Goal: Task Accomplishment & Management: Complete application form

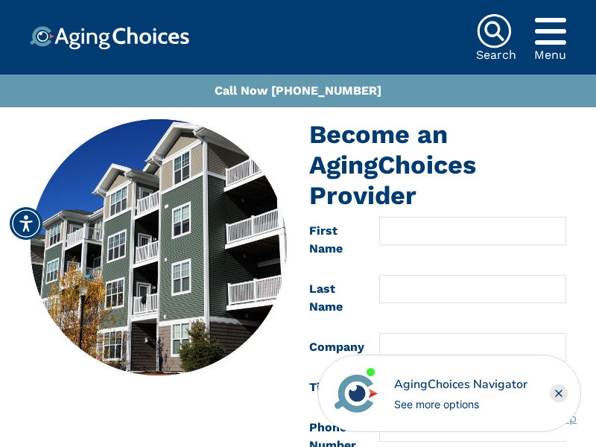
scroll to position [850, 0]
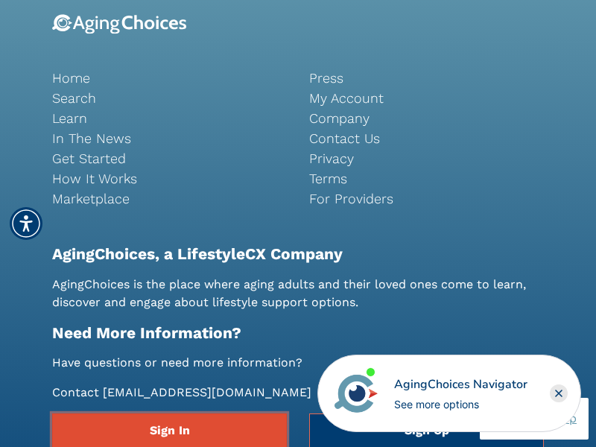
click at [169, 430] on link "Sign In" at bounding box center [169, 431] width 235 height 34
